Goal: Task Accomplishment & Management: Manage account settings

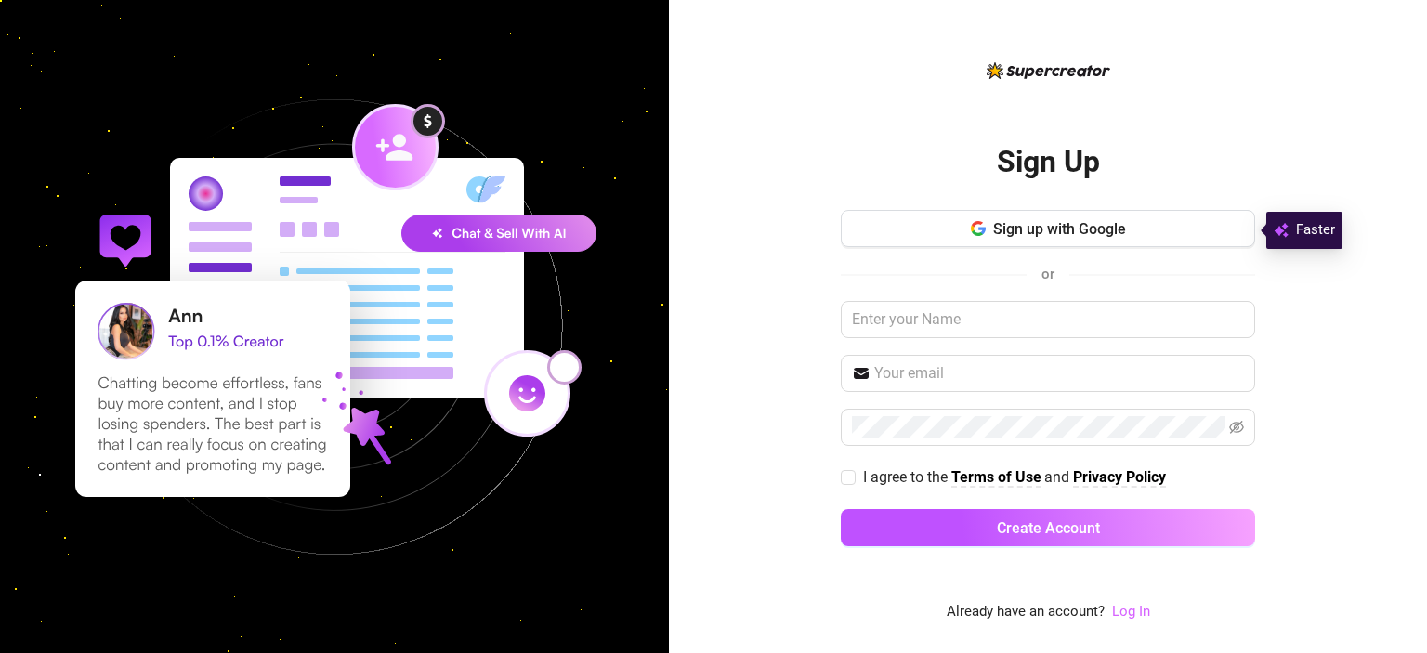
click at [1130, 611] on link "Log In" at bounding box center [1131, 611] width 38 height 17
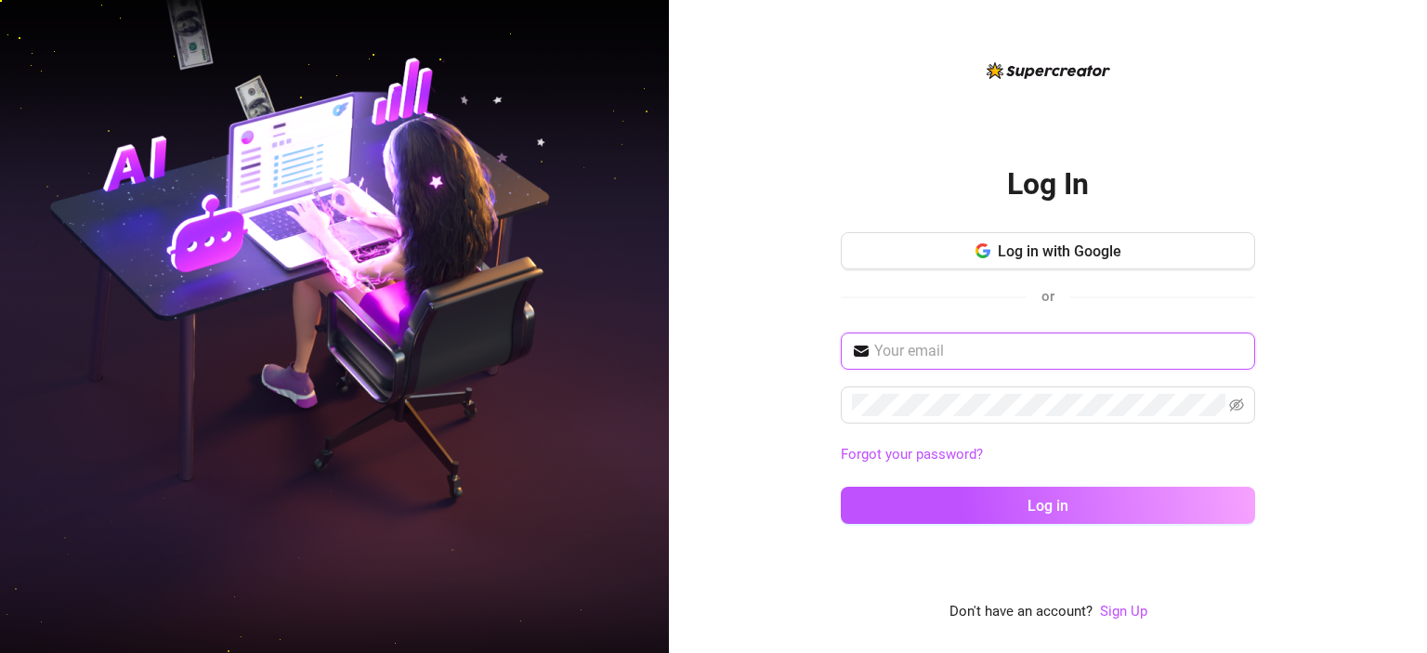
click at [977, 355] on input "text" at bounding box center [1059, 351] width 370 height 22
type input "[EMAIL_ADDRESS][DOMAIN_NAME]"
click at [783, 407] on div "Log In Log in with Google or [EMAIL_ADDRESS][DOMAIN_NAME] Forgot your password?…" at bounding box center [1048, 326] width 758 height 653
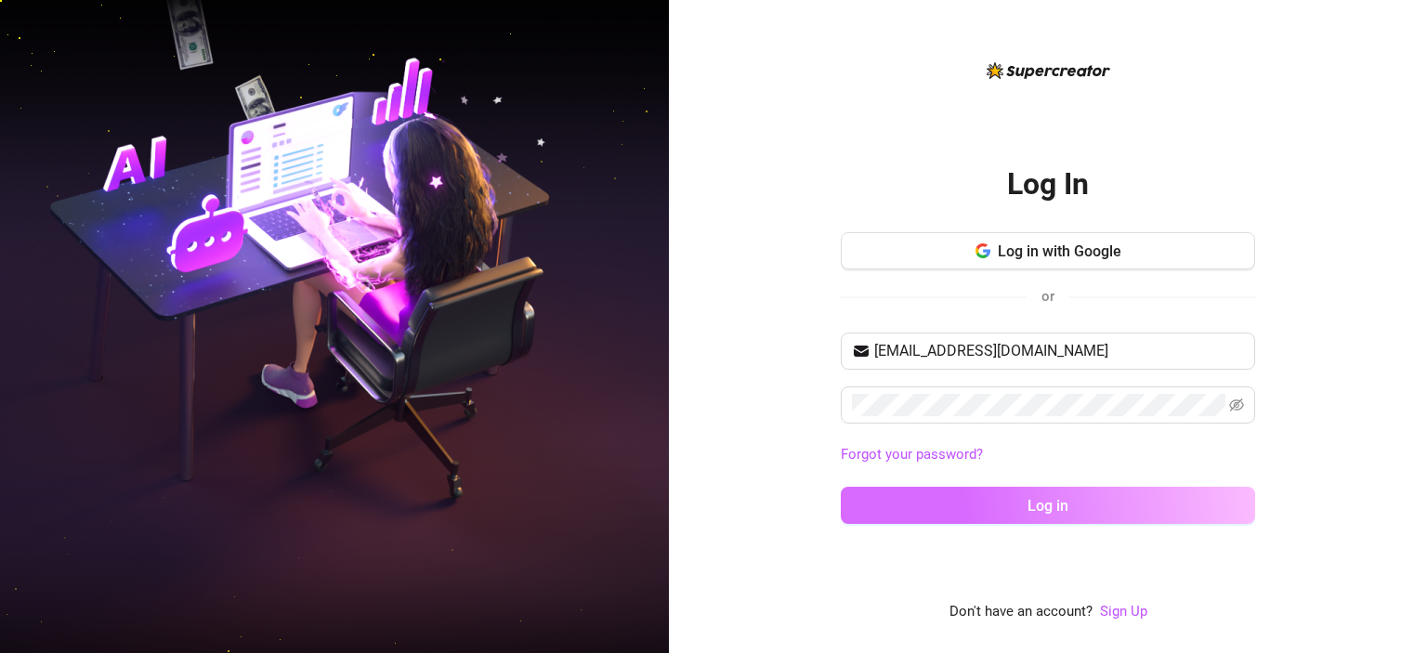
click at [1117, 496] on button "Log in" at bounding box center [1047, 505] width 414 height 37
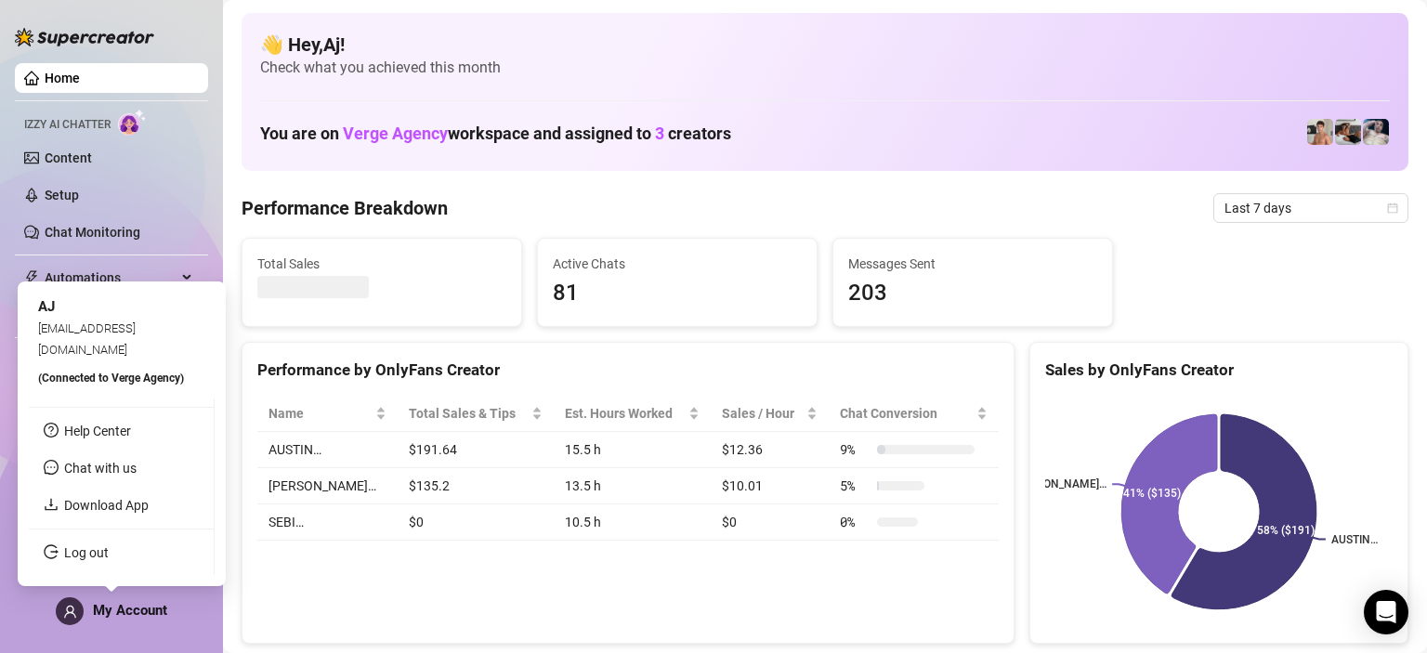
click at [124, 609] on span "My Account" at bounding box center [130, 610] width 74 height 17
click at [117, 603] on span "My Account" at bounding box center [130, 610] width 74 height 17
click at [119, 512] on link "Download App" at bounding box center [106, 505] width 85 height 15
